Goal: Information Seeking & Learning: Check status

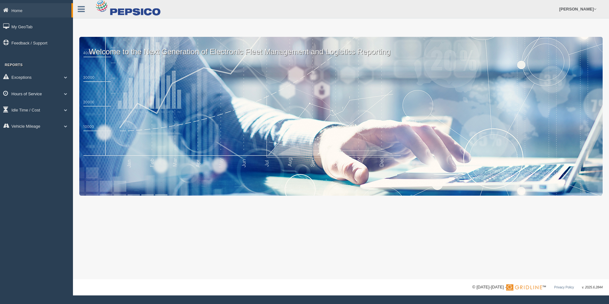
click at [38, 92] on link "Hours of Service" at bounding box center [36, 93] width 73 height 14
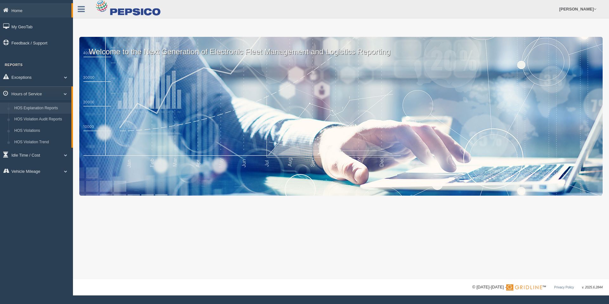
click at [47, 106] on link "HOS Explanation Reports" at bounding box center [41, 107] width 60 height 11
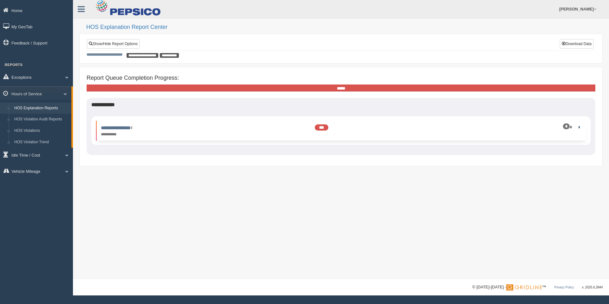
click at [484, 131] on div "**********" at bounding box center [341, 130] width 487 height 13
